Goal: Transaction & Acquisition: Purchase product/service

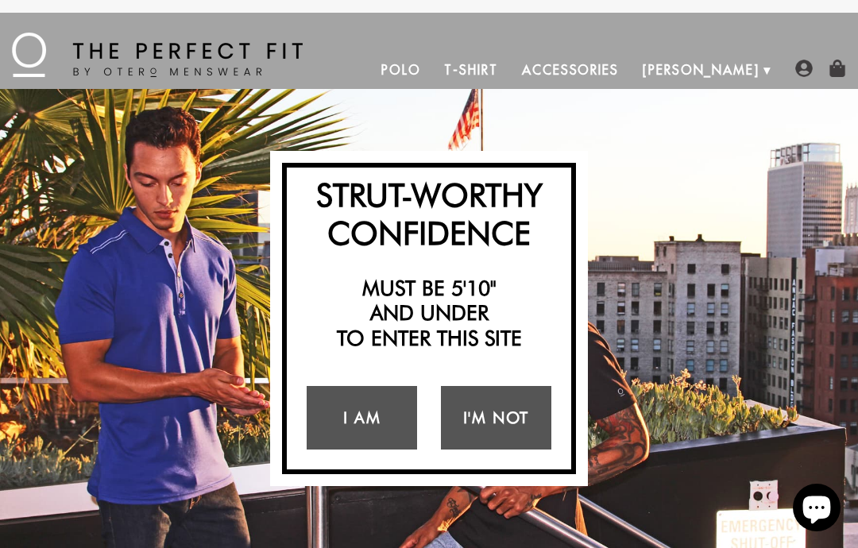
click at [337, 430] on link "I Am" at bounding box center [361, 418] width 110 height 64
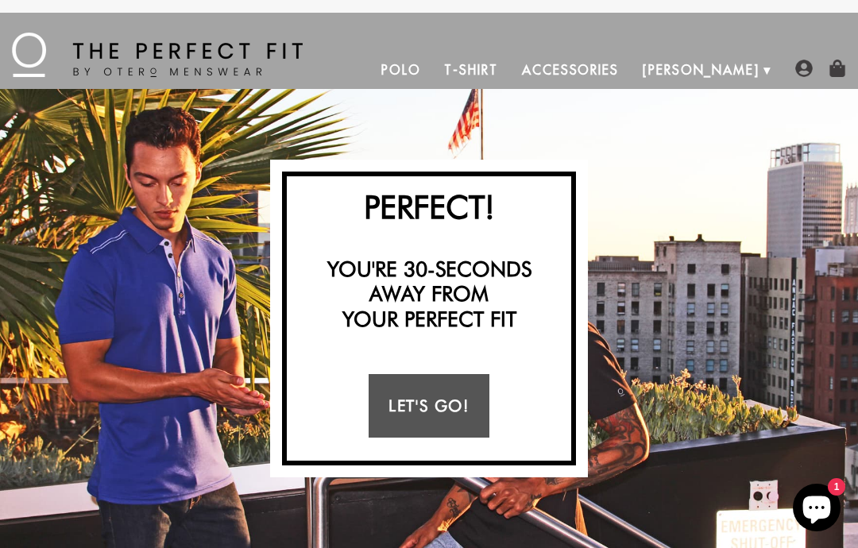
click at [398, 402] on link "Let's Go!" at bounding box center [428, 406] width 120 height 64
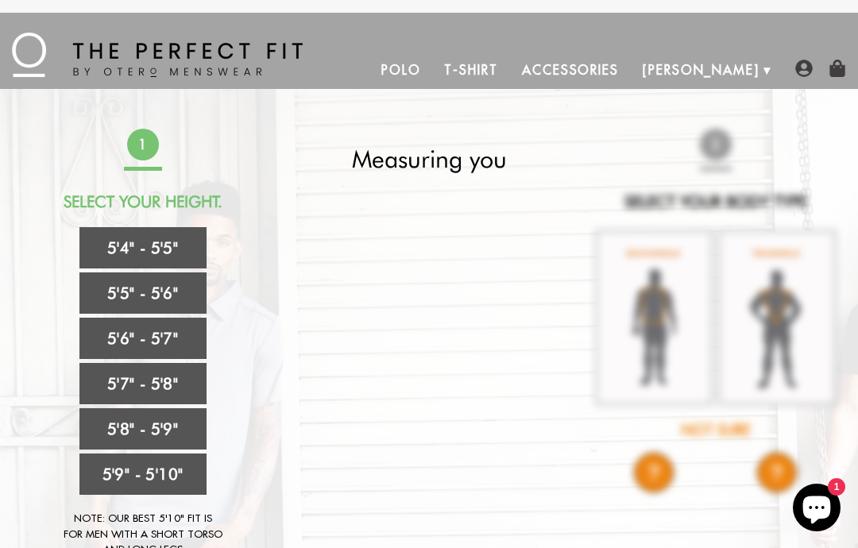
click at [123, 339] on link "5'6" - 5'7"" at bounding box center [142, 338] width 127 height 41
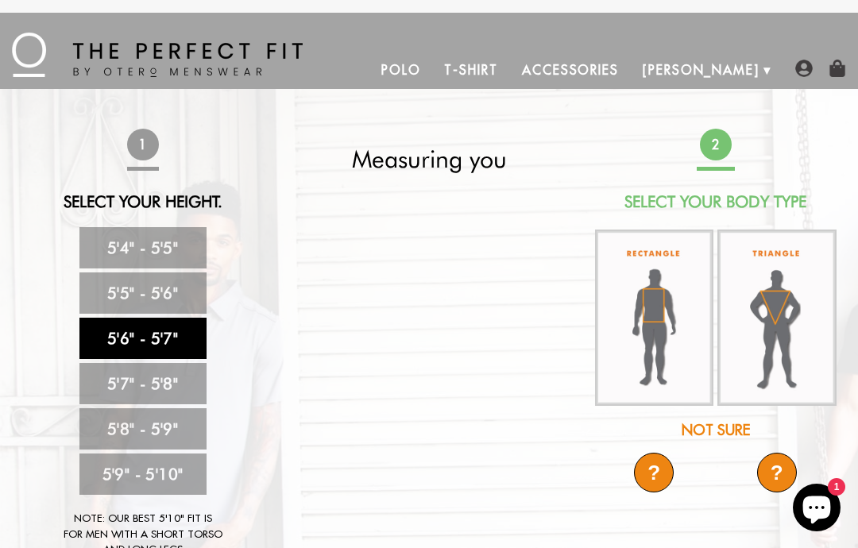
click at [659, 328] on img at bounding box center [654, 317] width 119 height 176
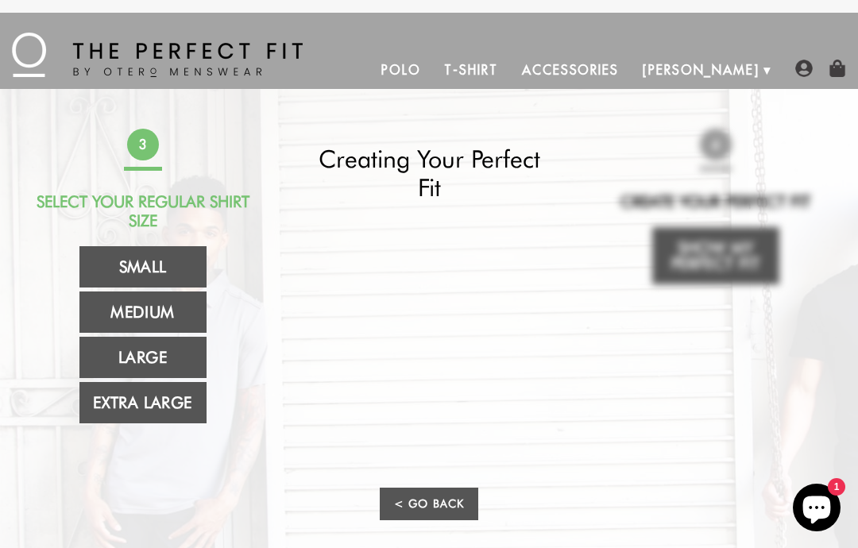
click at [111, 323] on link "Medium" at bounding box center [142, 311] width 127 height 41
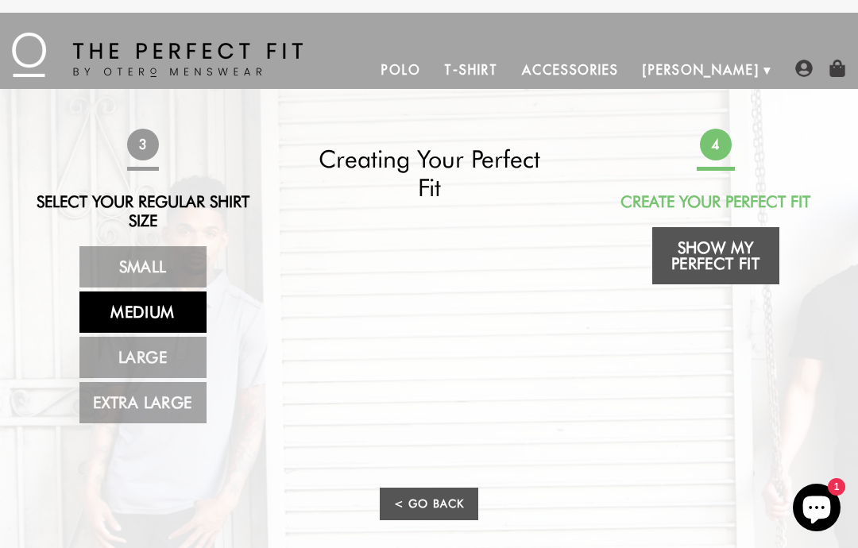
click at [698, 257] on link "Show My Perfect Fit" at bounding box center [715, 255] width 127 height 57
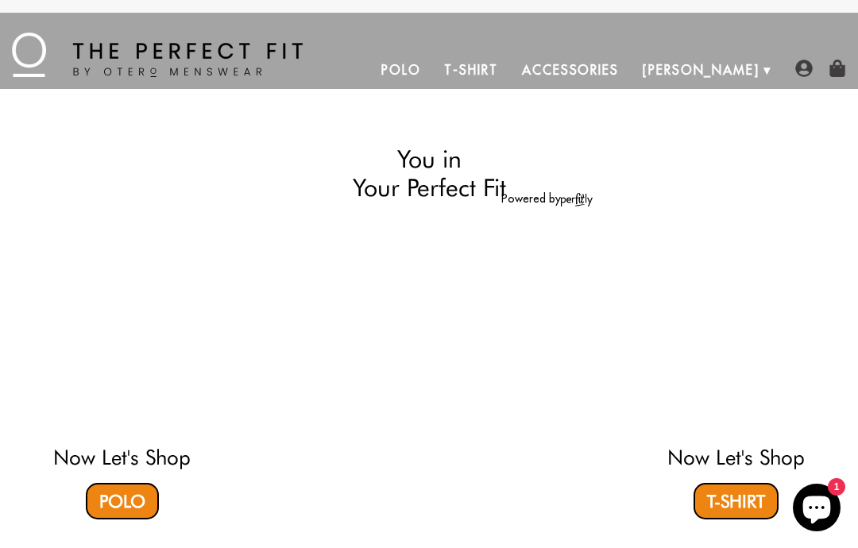
select select "56-57"
select select "M"
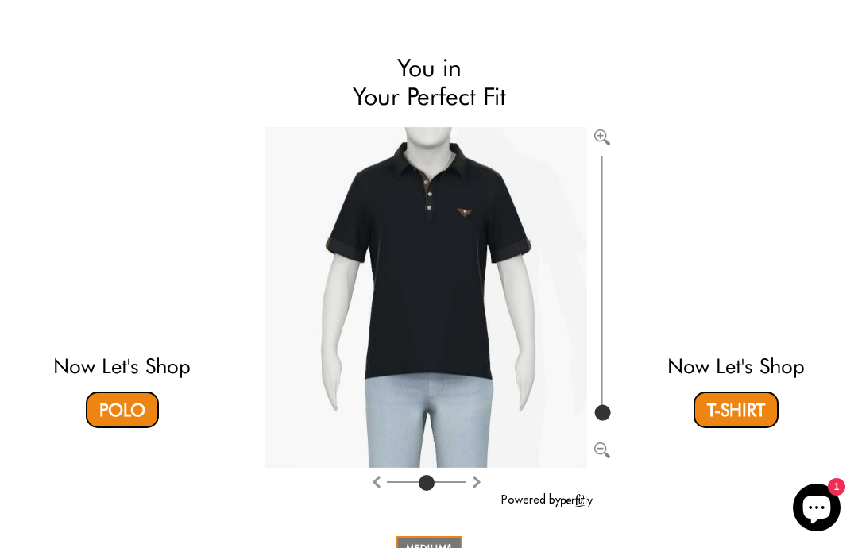
scroll to position [90, 0]
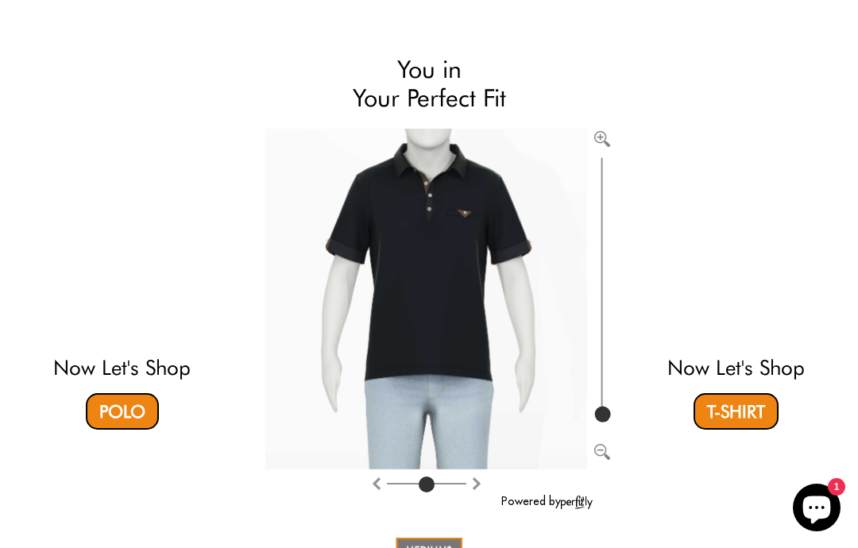
click at [102, 266] on video at bounding box center [122, 237] width 413 height 206
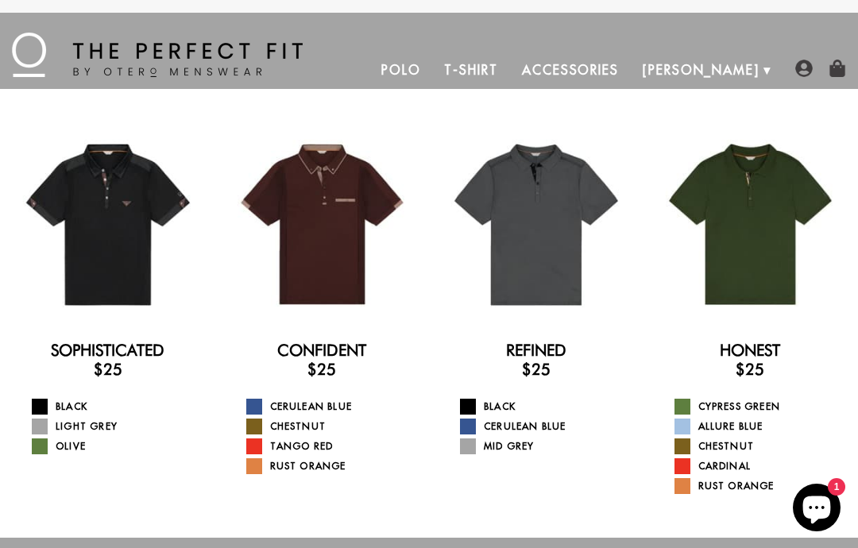
click at [581, 220] on div at bounding box center [536, 225] width 192 height 192
click at [750, 253] on div at bounding box center [750, 225] width 192 height 192
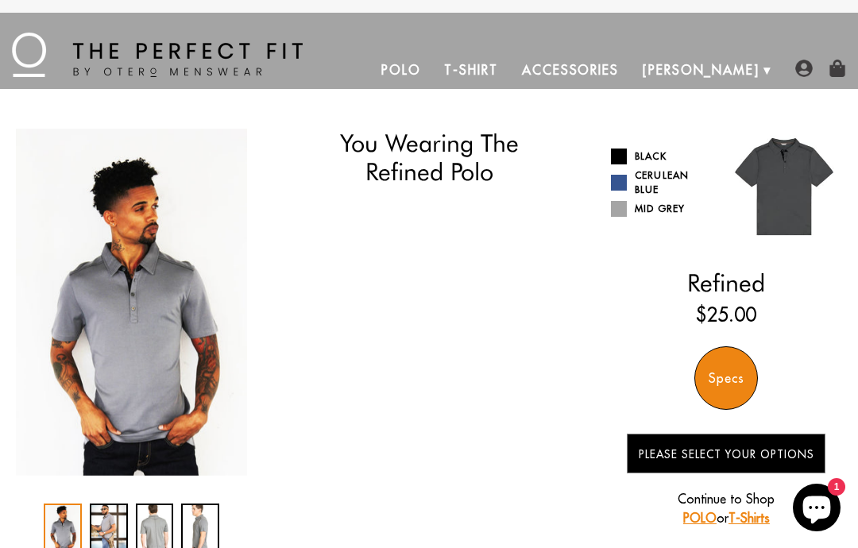
select select "56-57"
select select "M"
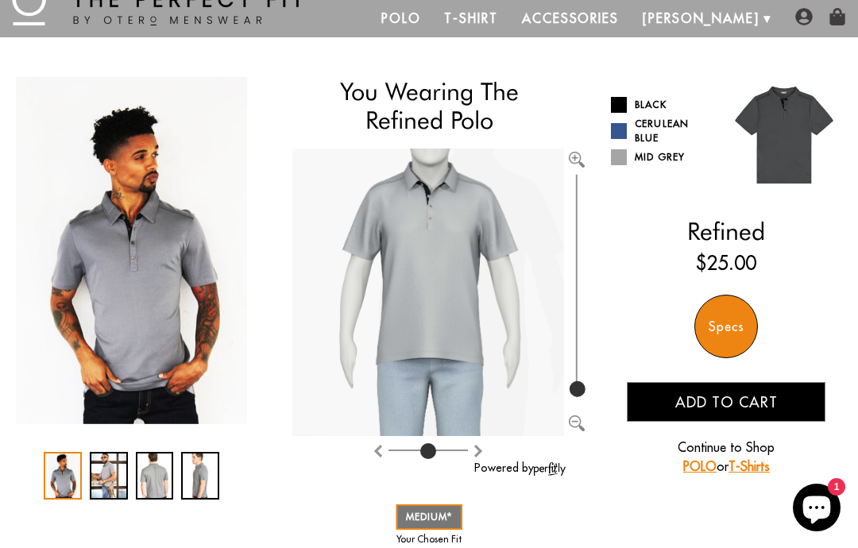
scroll to position [53, 0]
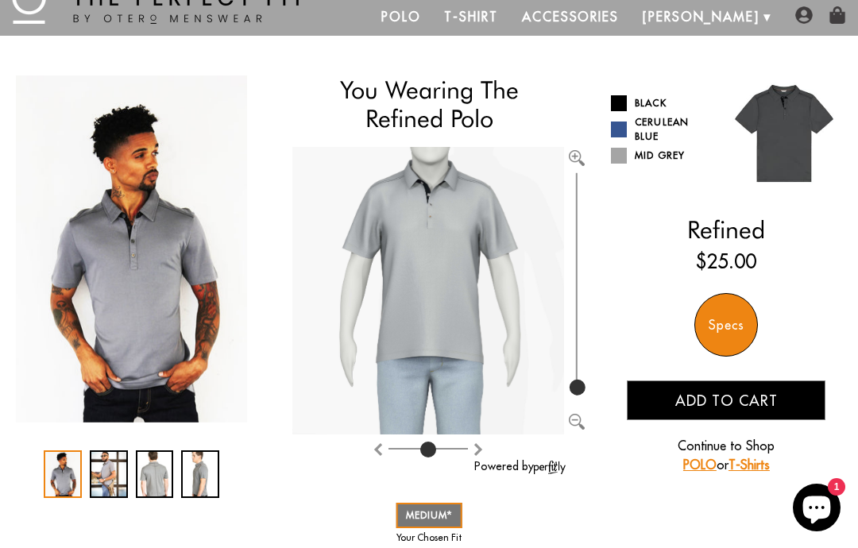
click at [120, 476] on div "2 / 4" at bounding box center [109, 474] width 38 height 48
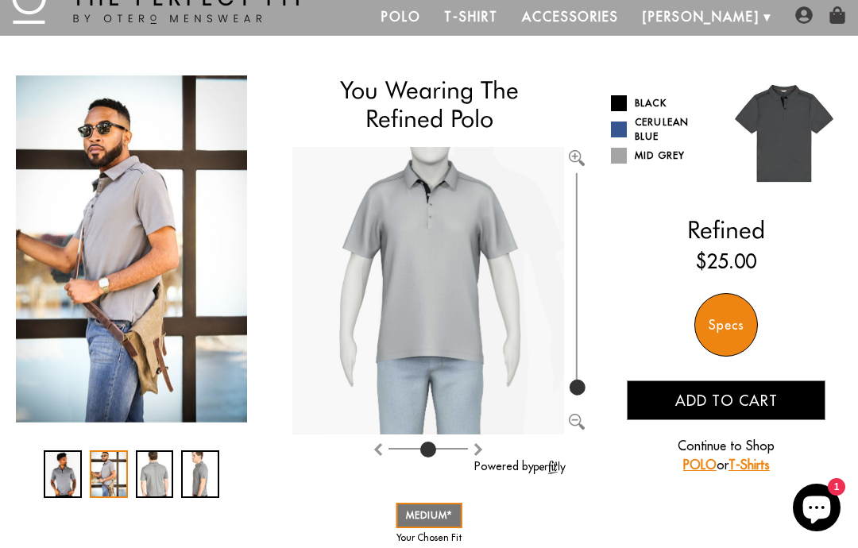
click at [152, 472] on div "3 / 4" at bounding box center [155, 474] width 38 height 48
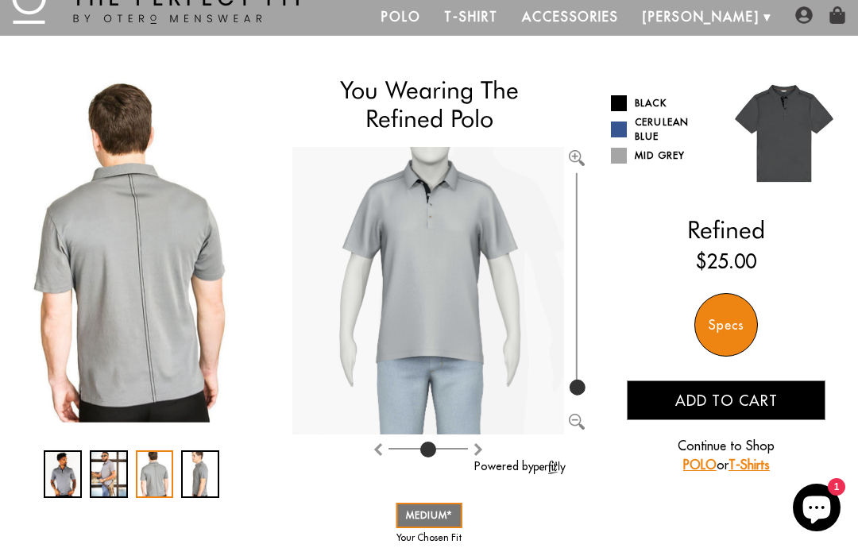
click at [199, 494] on div "4 / 4" at bounding box center [200, 474] width 38 height 48
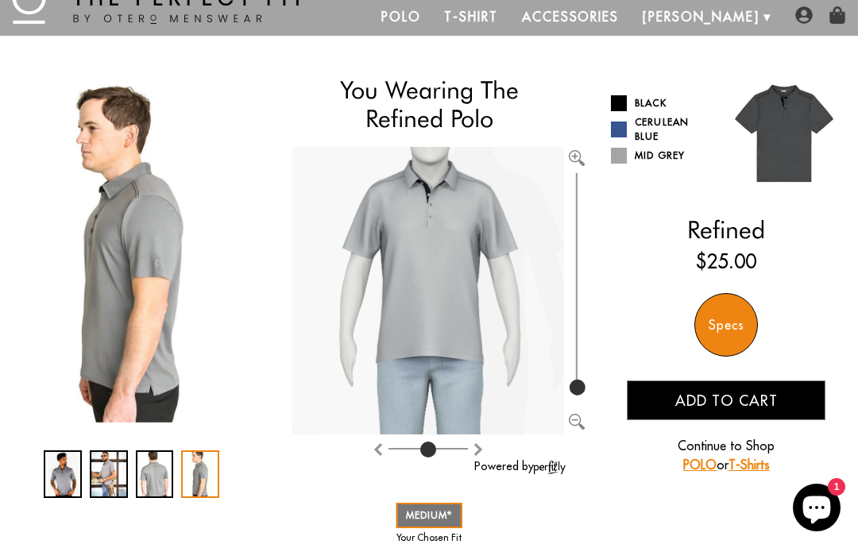
scroll to position [0, 0]
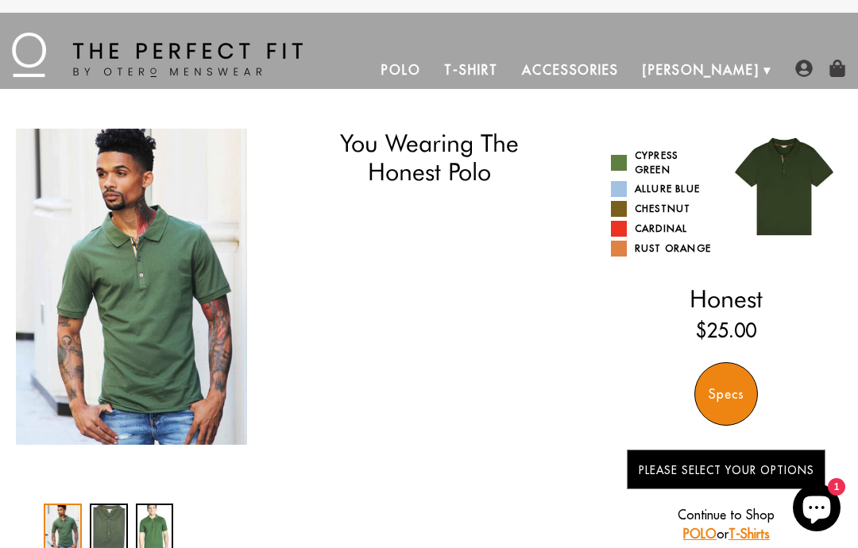
select select "56-57"
select select "M"
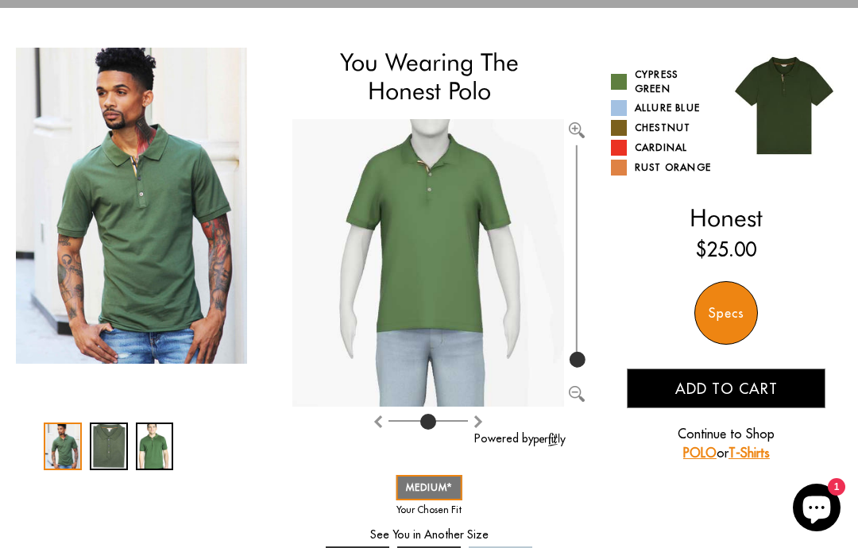
scroll to position [78, 0]
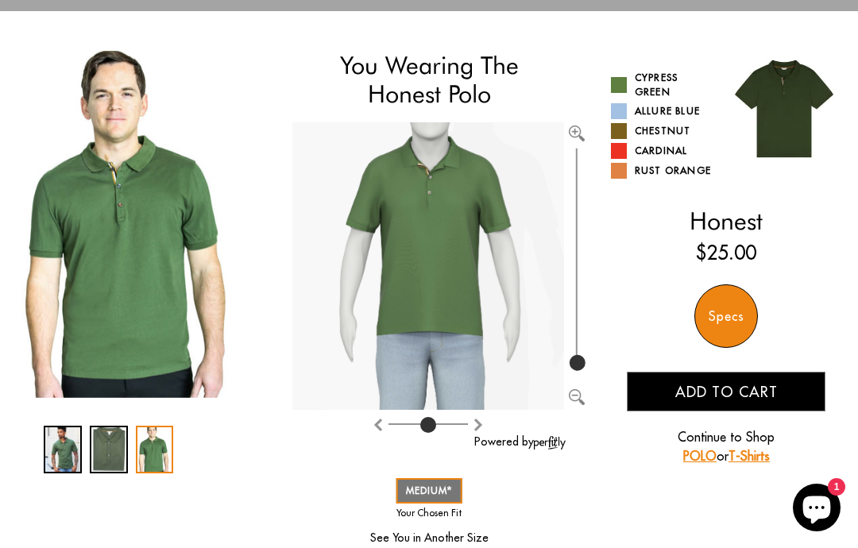
click at [156, 468] on div "3 / 3" at bounding box center [155, 450] width 38 height 48
click at [110, 467] on div "2 / 3" at bounding box center [109, 450] width 38 height 48
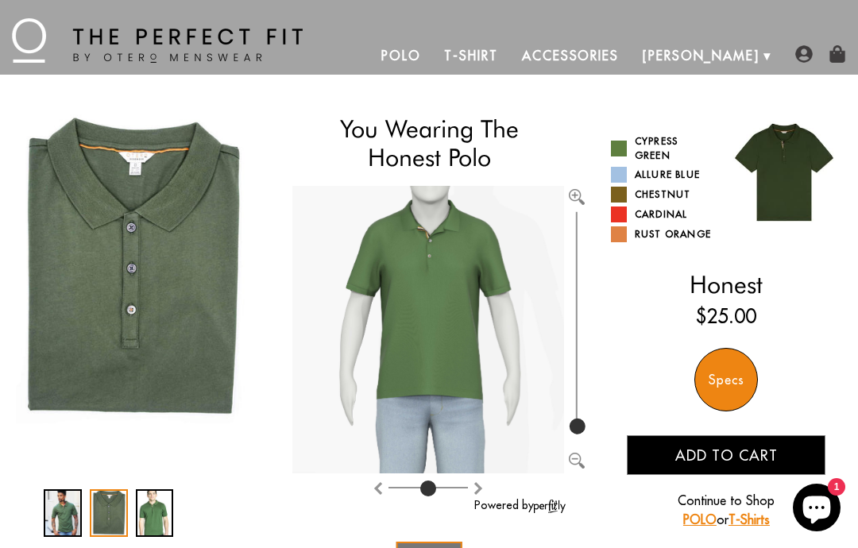
scroll to position [0, 0]
